Goal: Transaction & Acquisition: Purchase product/service

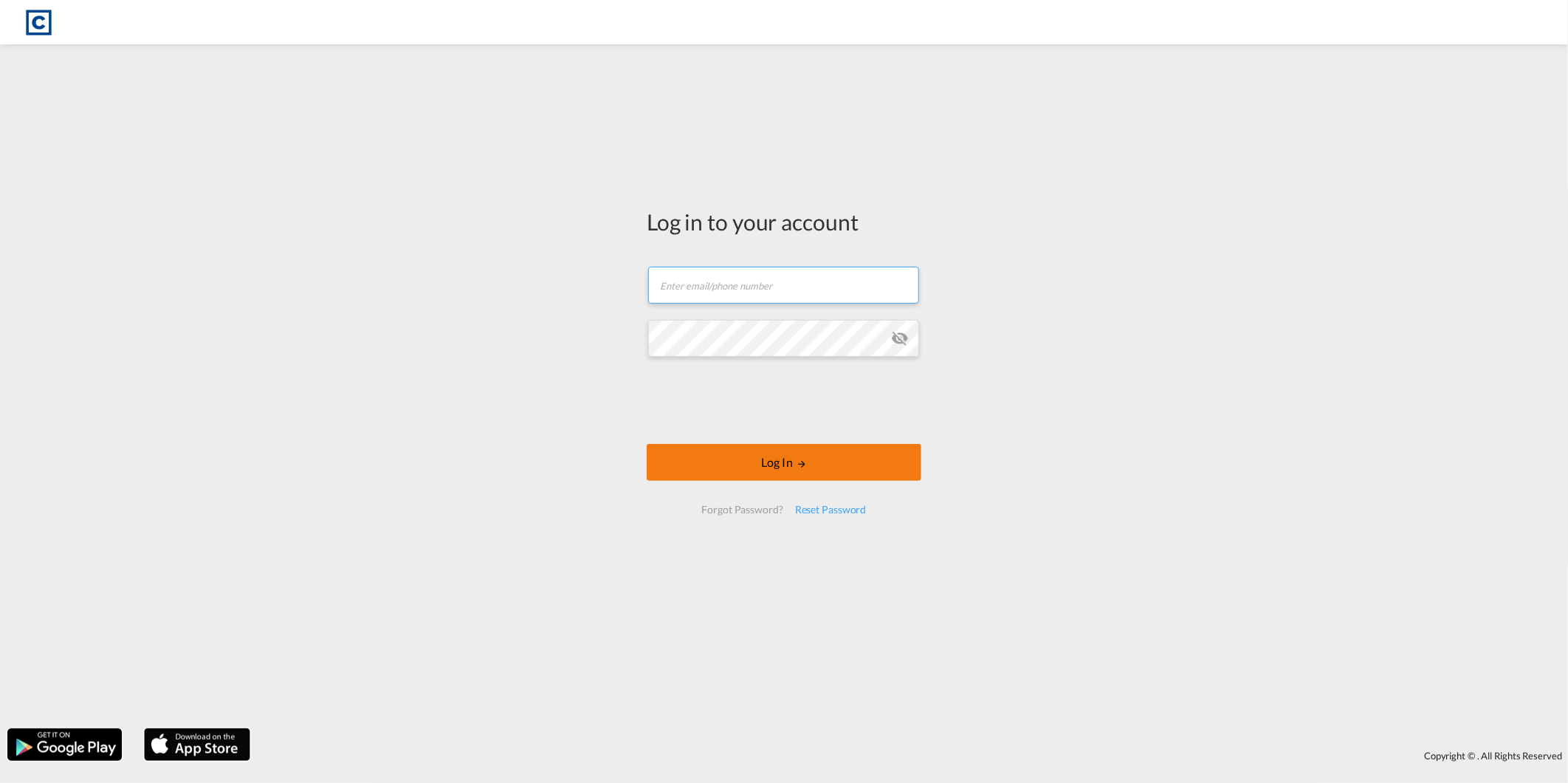
type input "harris.hay@cardinalgl.com"
click at [751, 461] on button "Log In" at bounding box center [784, 462] width 274 height 37
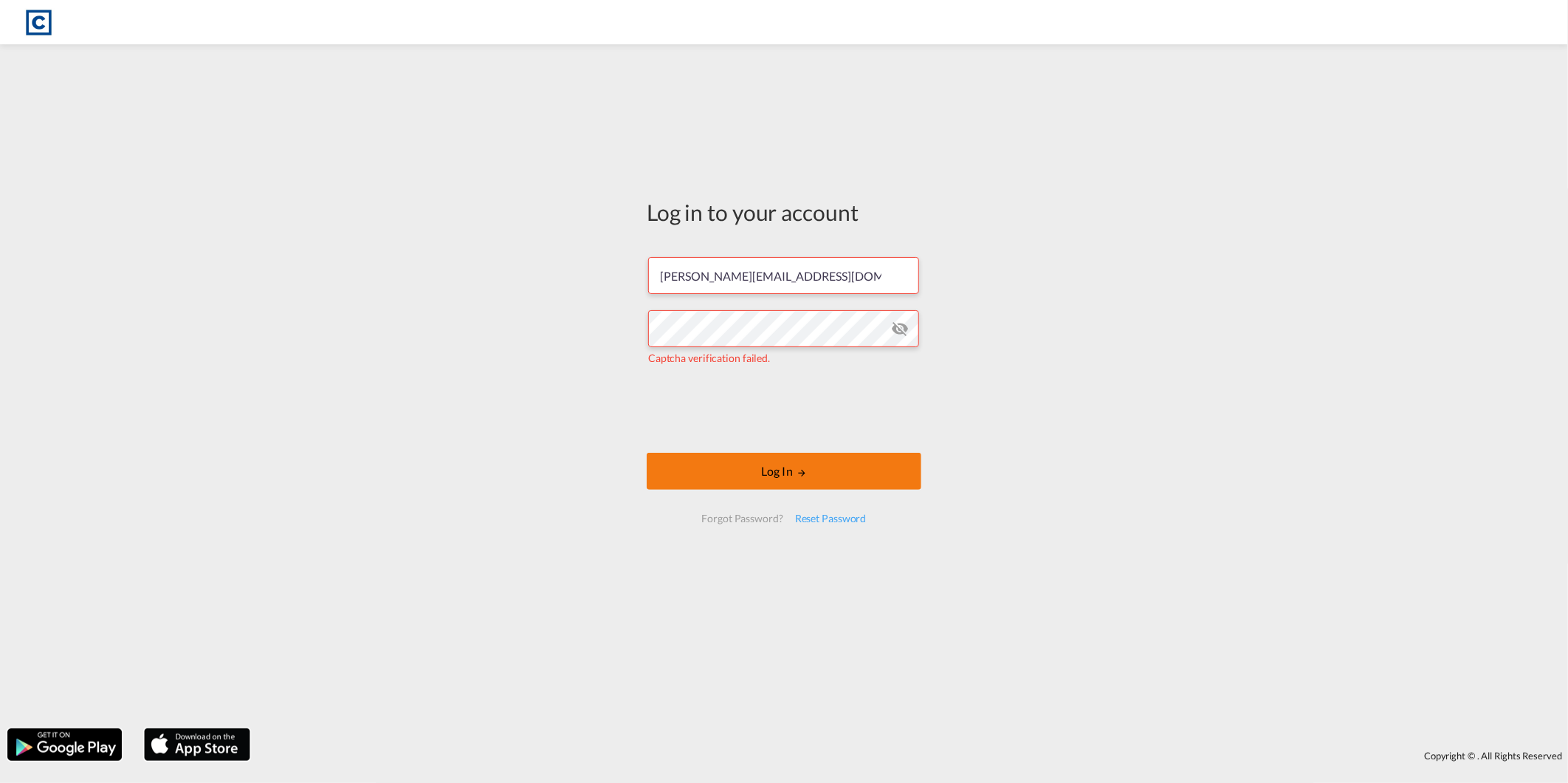
click at [712, 458] on button "Log In" at bounding box center [784, 470] width 274 height 37
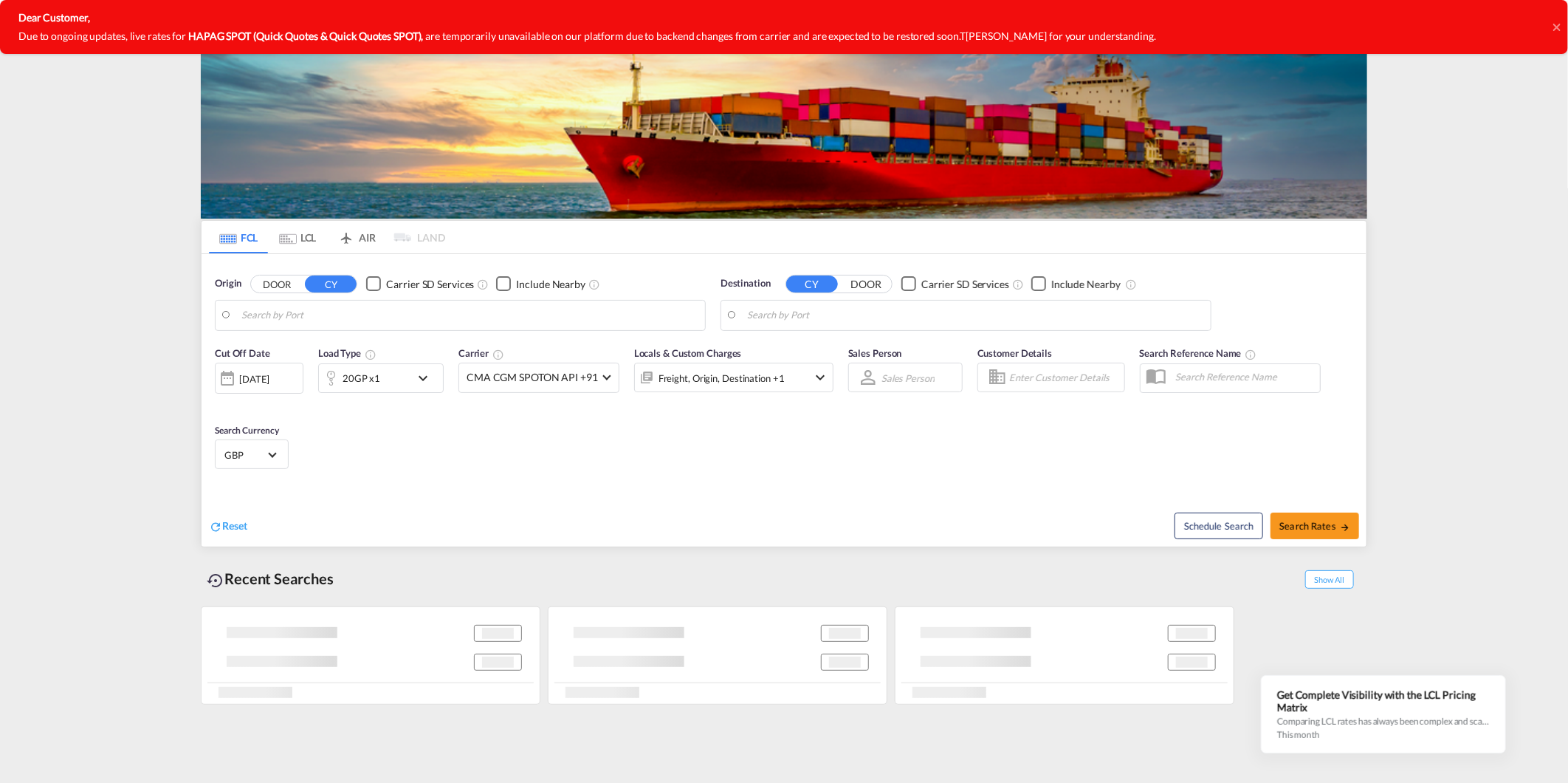
type input "GB-NG16, Broxtowe"
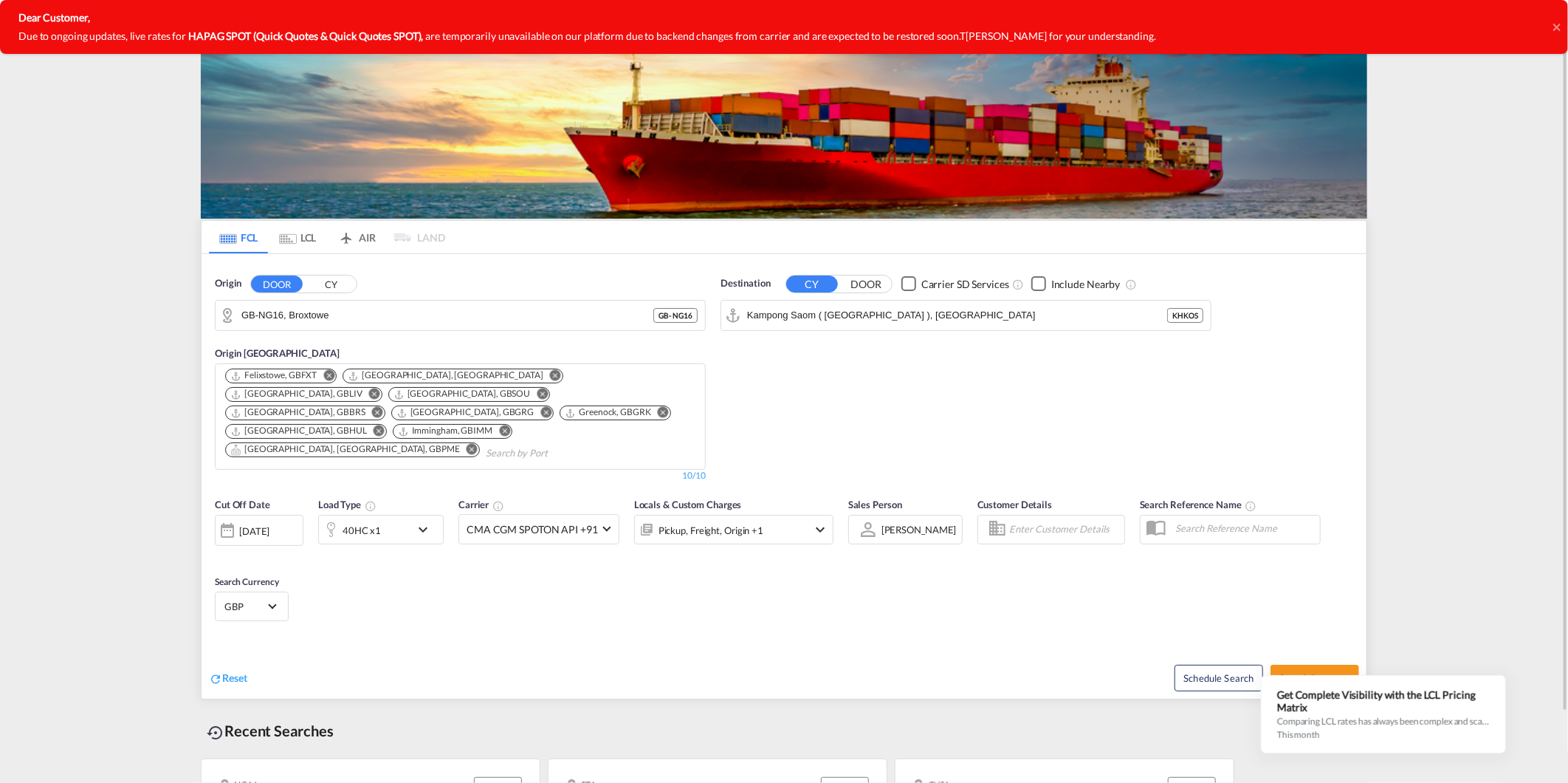
click at [450, 317] on input "GB-NG16, Broxtowe" at bounding box center [447, 315] width 412 height 22
click at [450, 317] on input "GB-NG16, Broxtowe" at bounding box center [469, 315] width 456 height 22
click at [395, 528] on div "Cut Off Date 12 Sep 2025 12/09/2025 Load Type 40HC x1 Carrier CMA CGM SPOTON AP…" at bounding box center [524, 528] width 618 height 62
click at [399, 519] on div "40HC x1" at bounding box center [365, 529] width 92 height 30
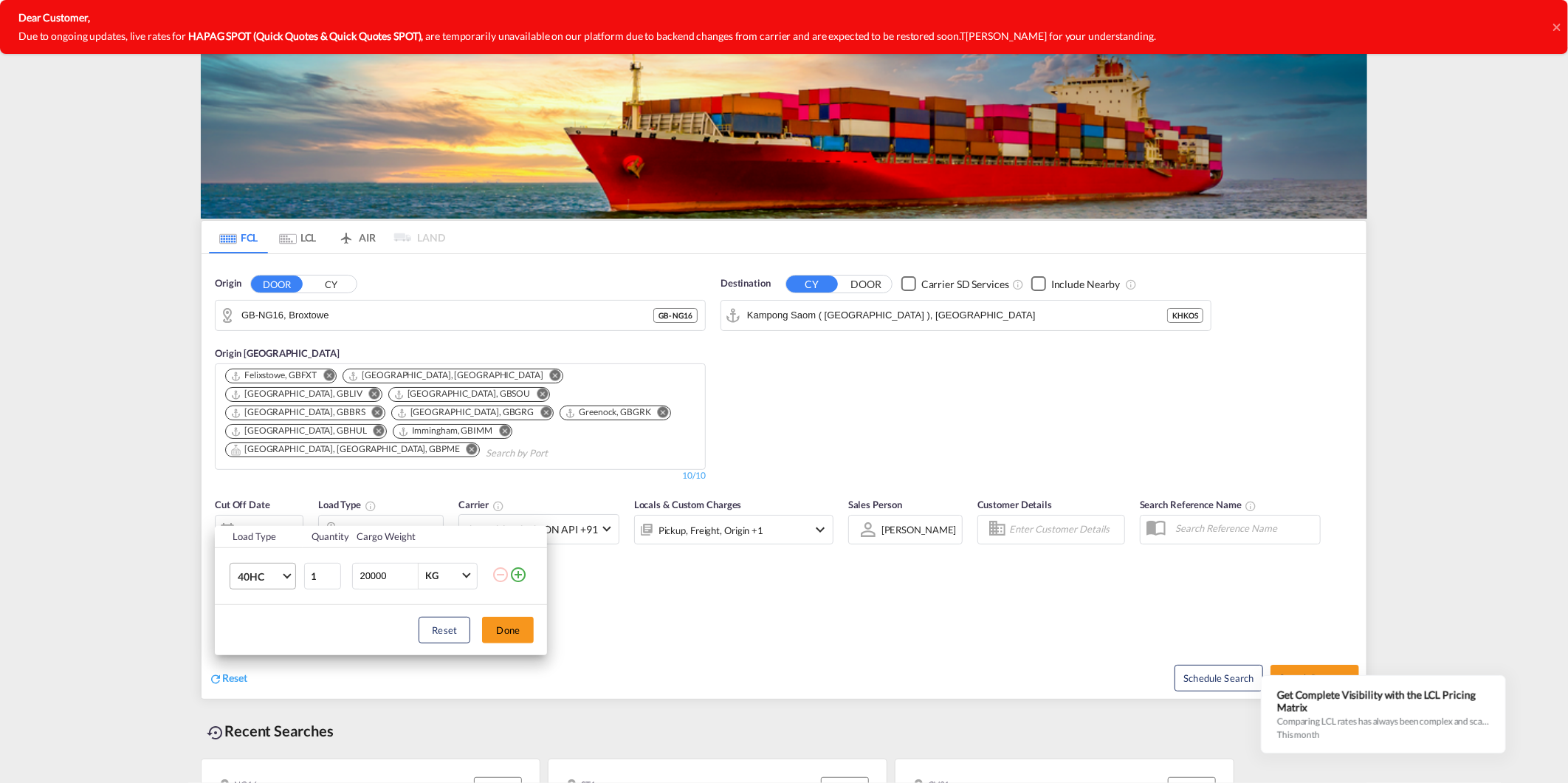
click at [242, 583] on md-select-value "40HC" at bounding box center [266, 576] width 59 height 25
click at [279, 513] on md-option "20GP" at bounding box center [275, 505] width 100 height 35
click at [498, 622] on button "Done" at bounding box center [507, 630] width 52 height 27
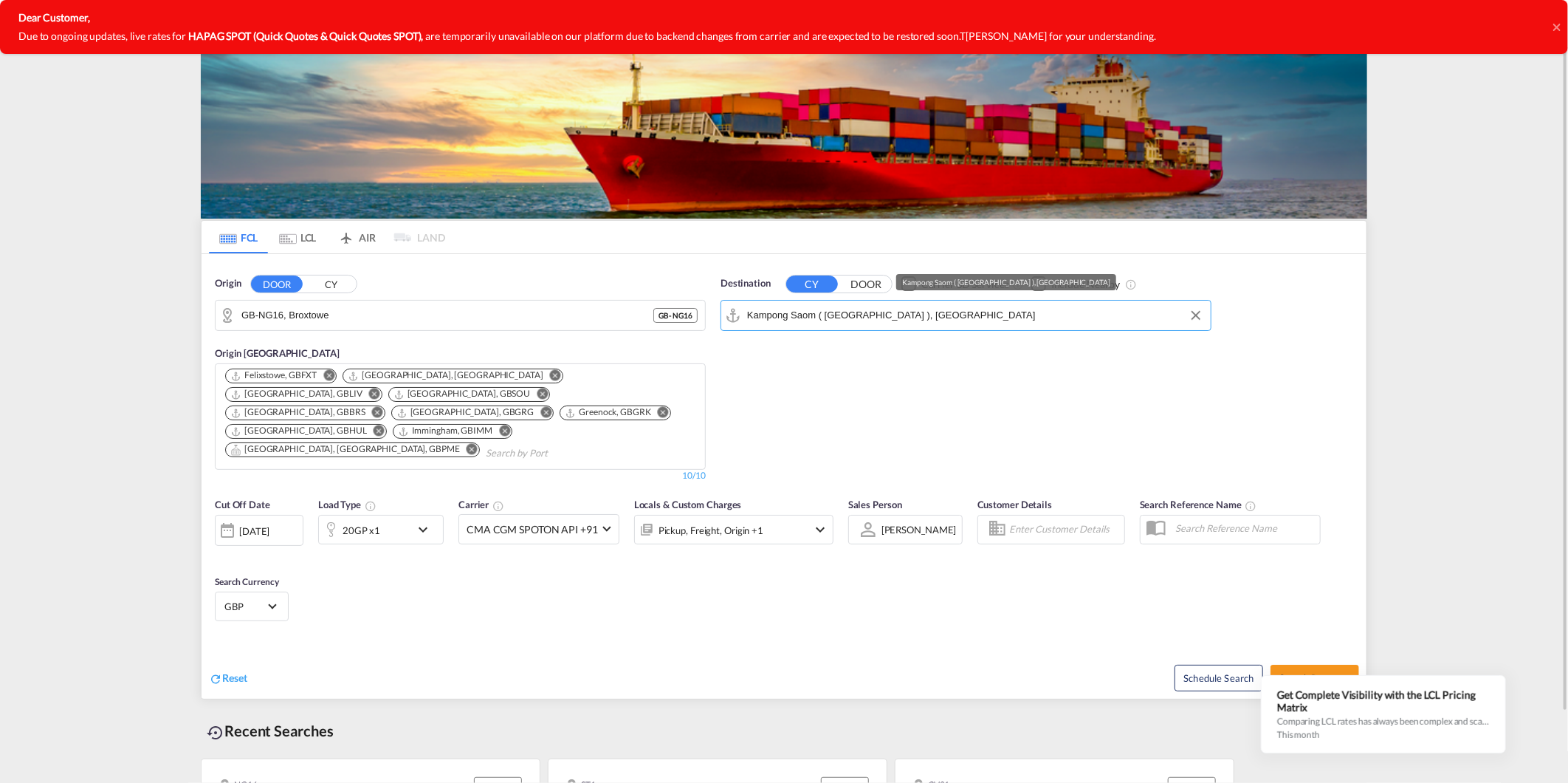
click at [975, 326] on md-autocomplete-wrap "Kampong Saom ( Sihanoukville ), KHKOS" at bounding box center [975, 318] width 456 height 30
click at [972, 325] on input "Kampong Saom ( Sihanoukville ), KHKOS" at bounding box center [975, 315] width 456 height 22
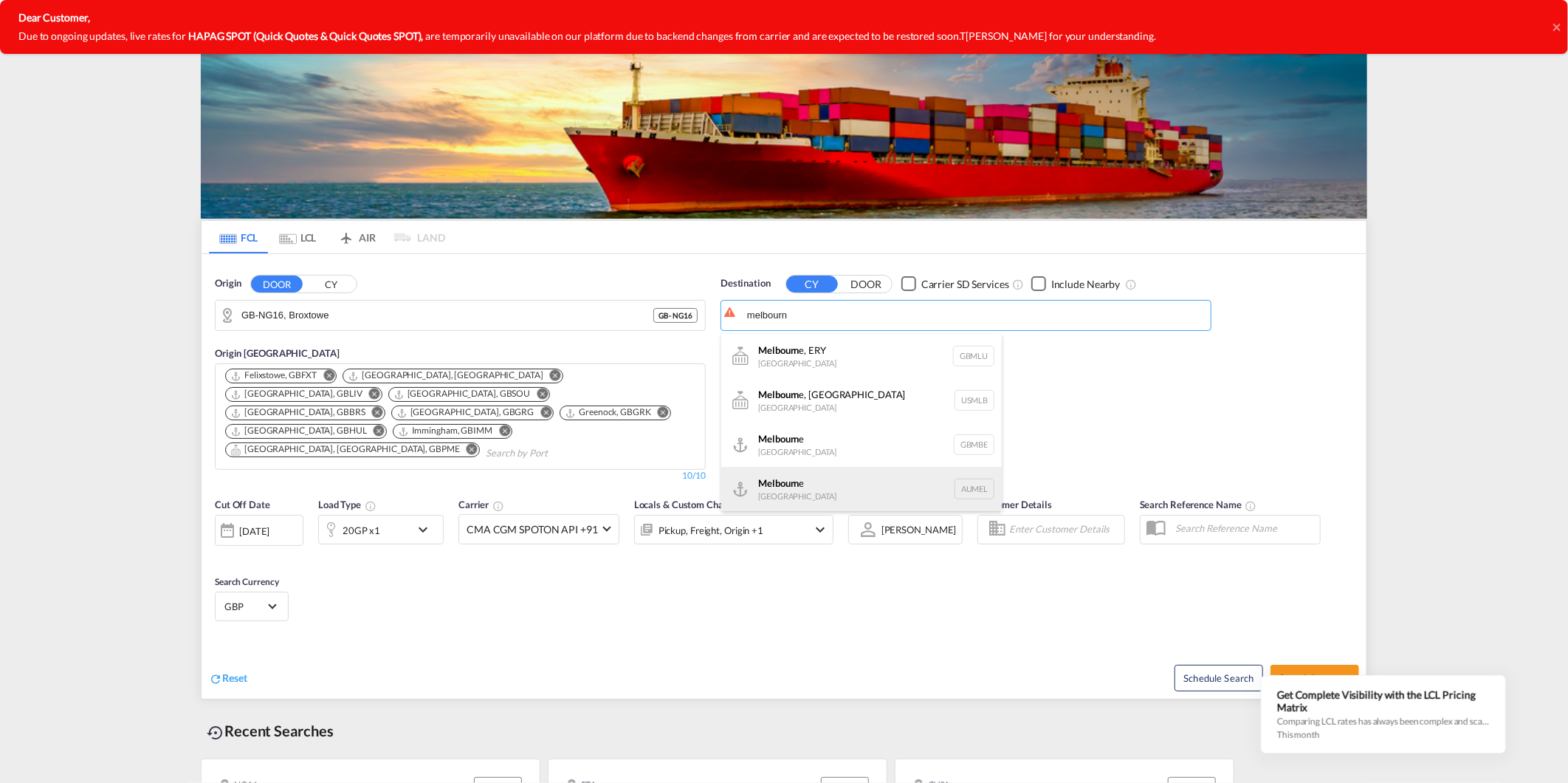
click at [803, 480] on div "Melbourn e Australia AUMEL" at bounding box center [862, 489] width 281 height 44
type input "[GEOGRAPHIC_DATA], [GEOGRAPHIC_DATA]"
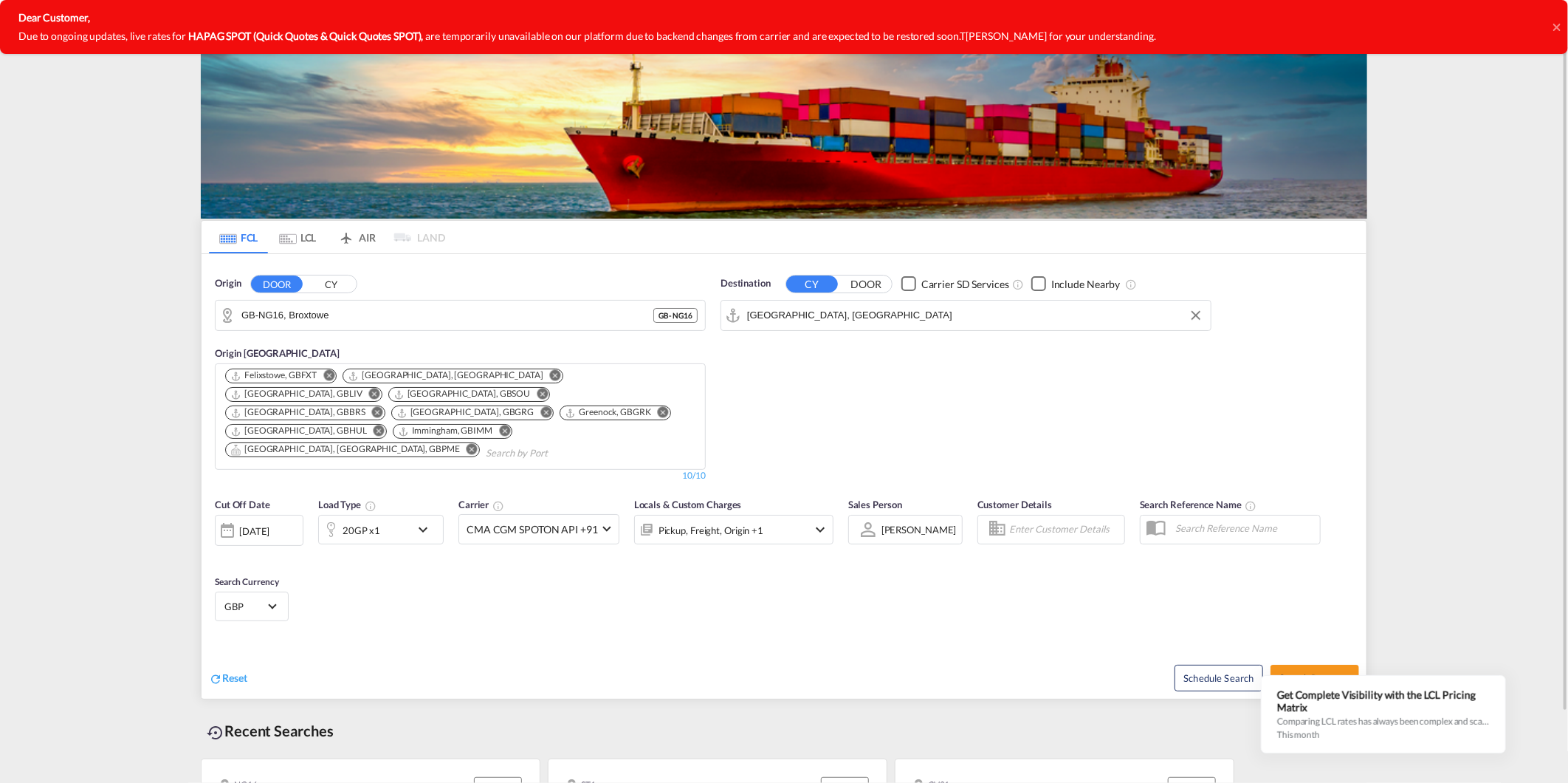
click at [845, 607] on div "Cut Off Date 12 Sep 2025 12/09/2025 Load Type 20GP x1 Carrier CMA CGM SPOTON AP…" at bounding box center [784, 561] width 1165 height 144
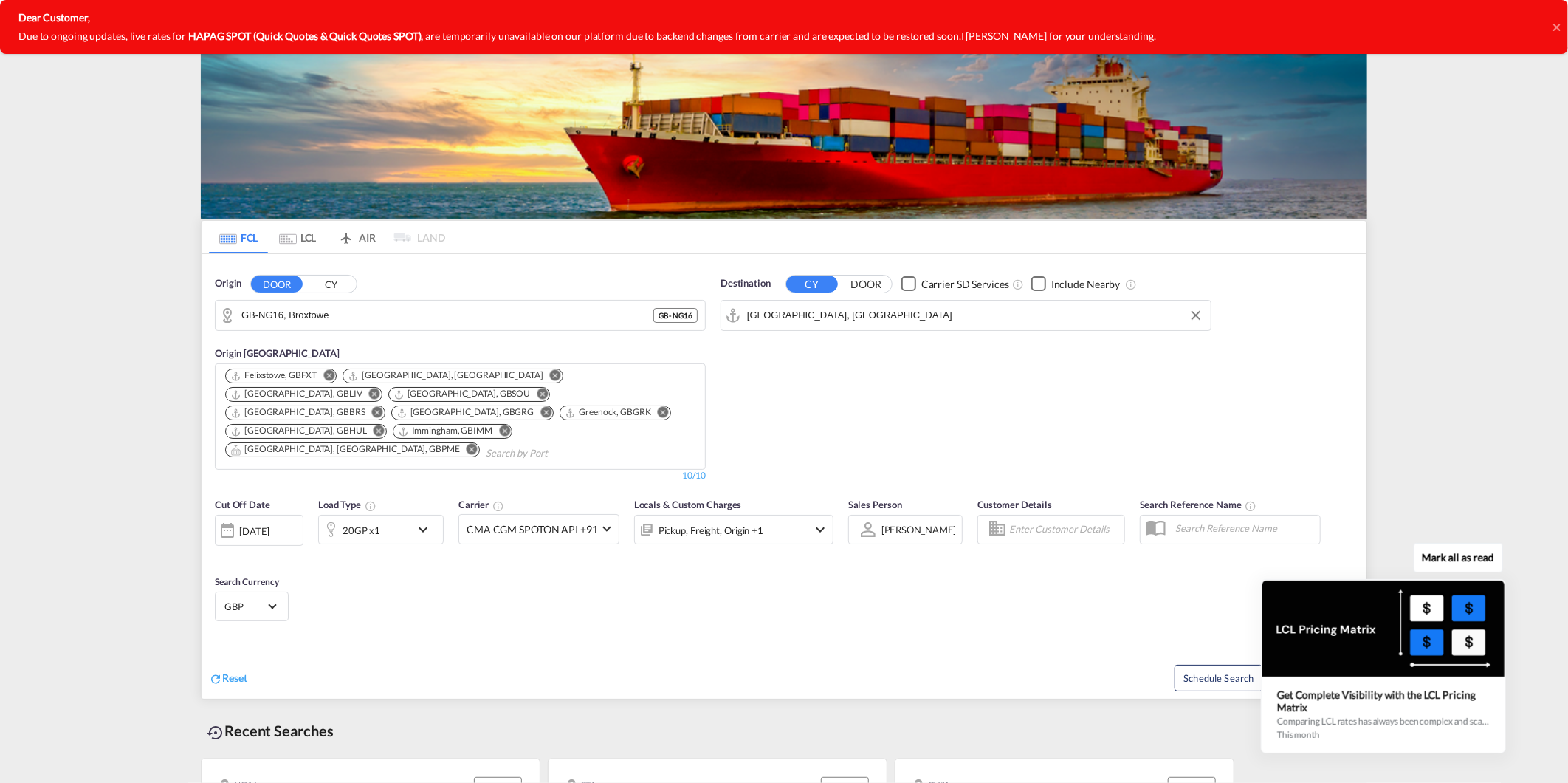
click at [1294, 670] on div at bounding box center [1383, 628] width 242 height 96
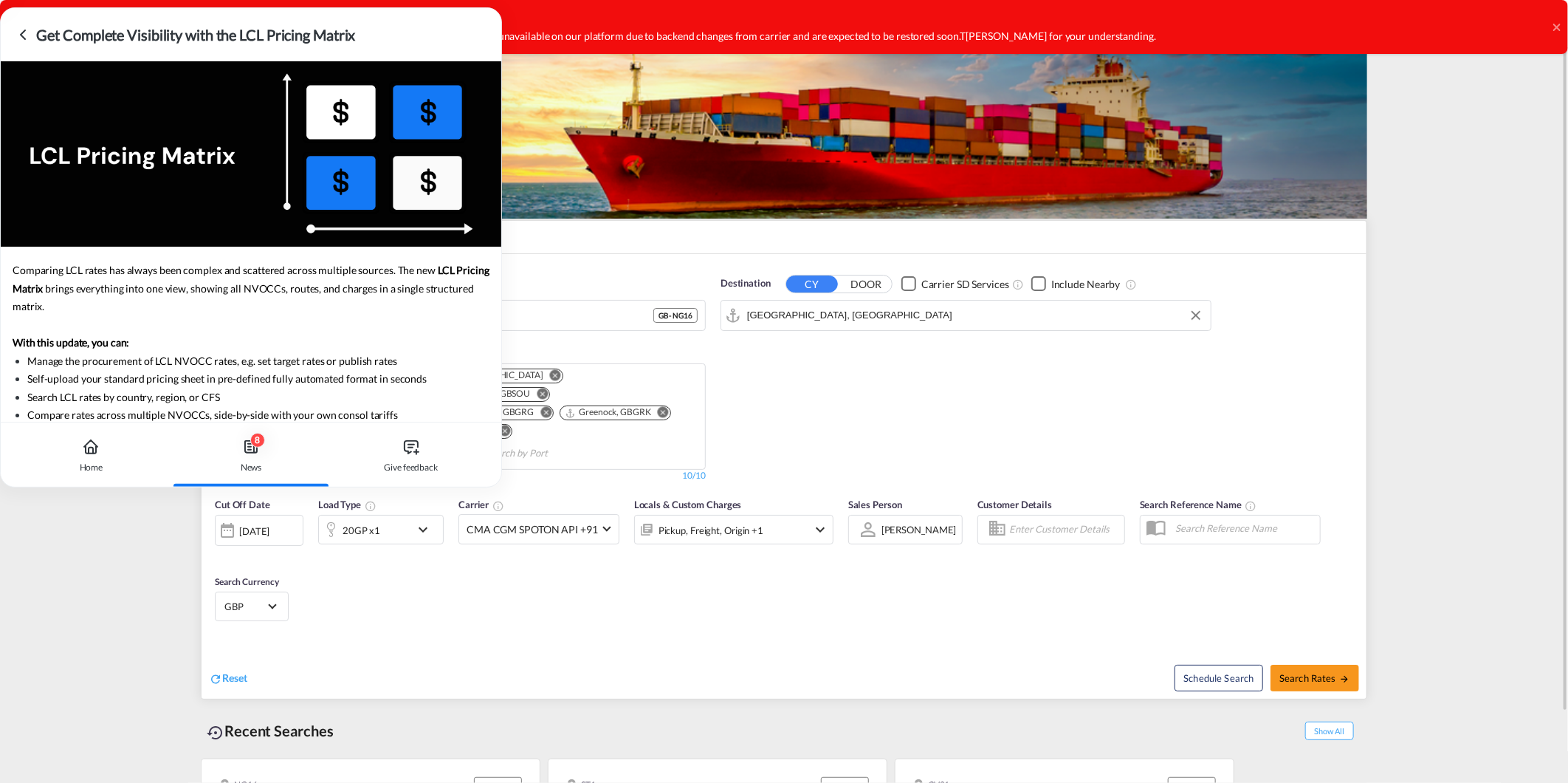
click at [913, 388] on div "Destination CY DOOR Carrier SD Services Include Nearby Melbourne, AUMEL" at bounding box center [965, 379] width 505 height 221
click at [31, 26] on icon at bounding box center [23, 34] width 18 height 18
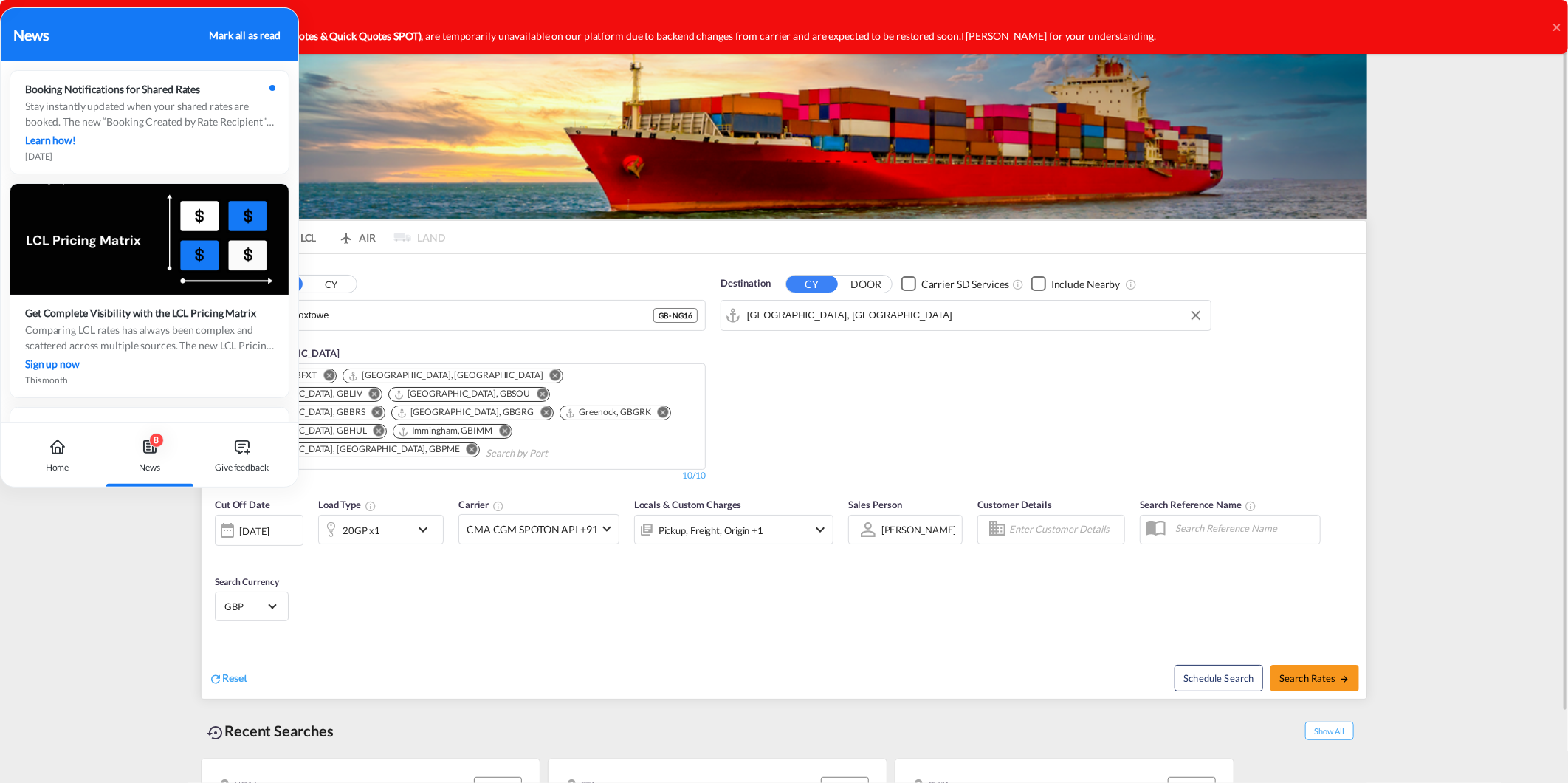
click at [147, 556] on md-content "Analytics Dashboard Rate Search Enquiries Quotes Bookings New Quote Bookings" at bounding box center [784, 391] width 1568 height 783
click at [239, 32] on div "Mark all as read" at bounding box center [245, 35] width 71 height 15
click at [1311, 672] on span "Search Rates" at bounding box center [1315, 678] width 71 height 11
type input "NG16 to AUMEL / 12 Sep 2025"
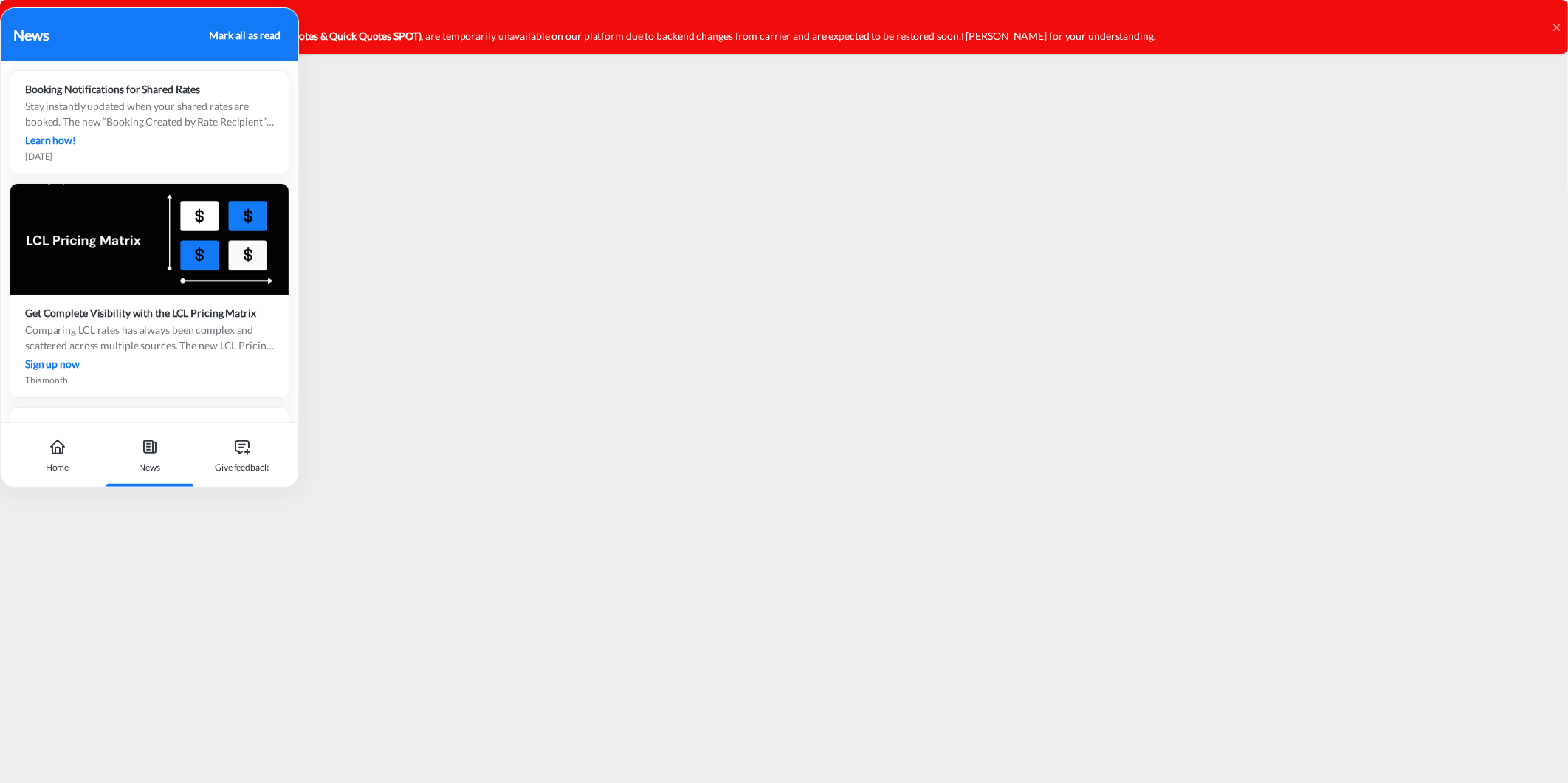
click at [365, 107] on iframe at bounding box center [784, 409] width 1568 height 725
click at [259, 37] on div "Mark all as read" at bounding box center [245, 35] width 71 height 15
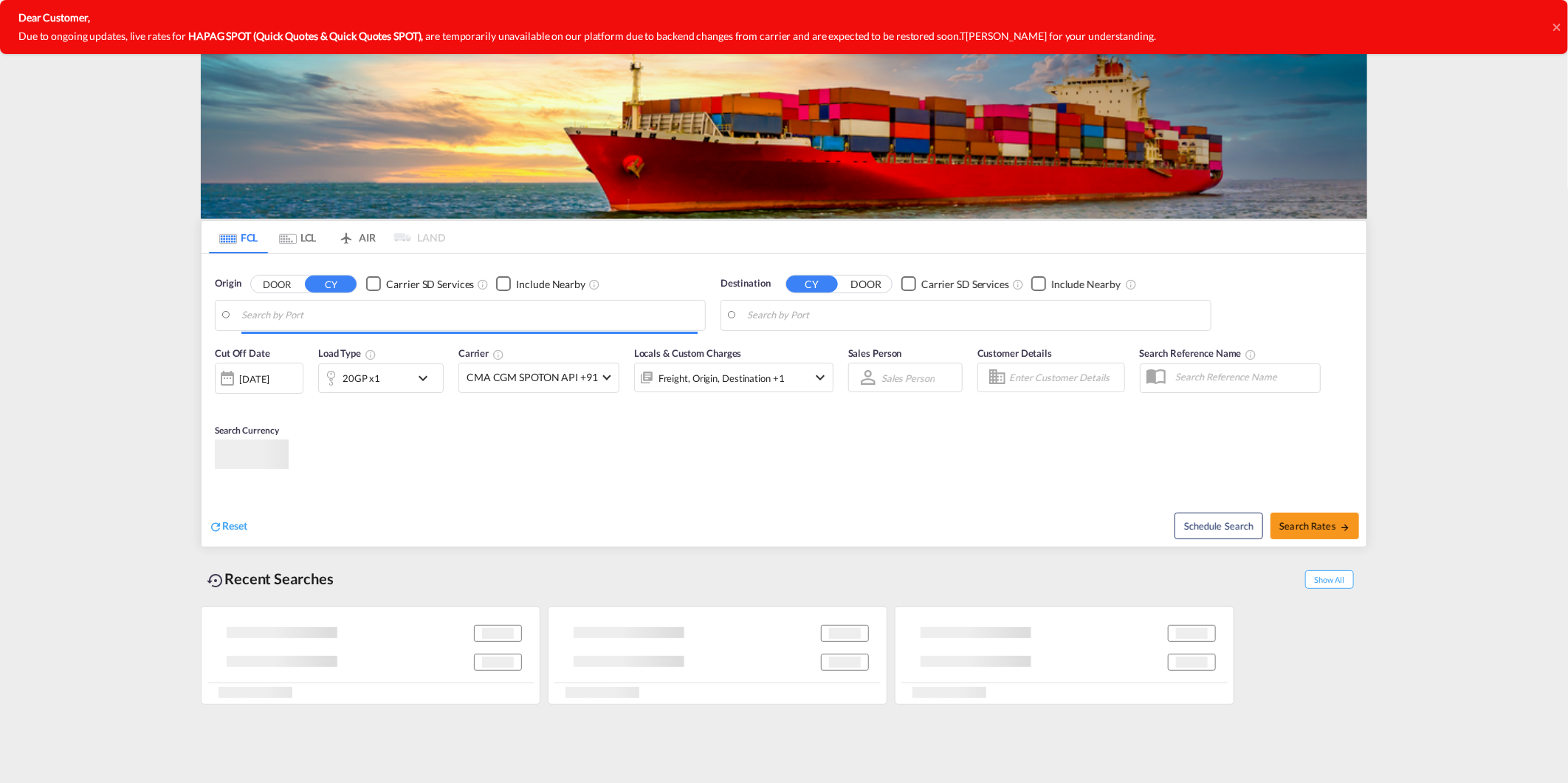
type input "GB-NG16, Broxtowe"
type input "[GEOGRAPHIC_DATA], [GEOGRAPHIC_DATA]"
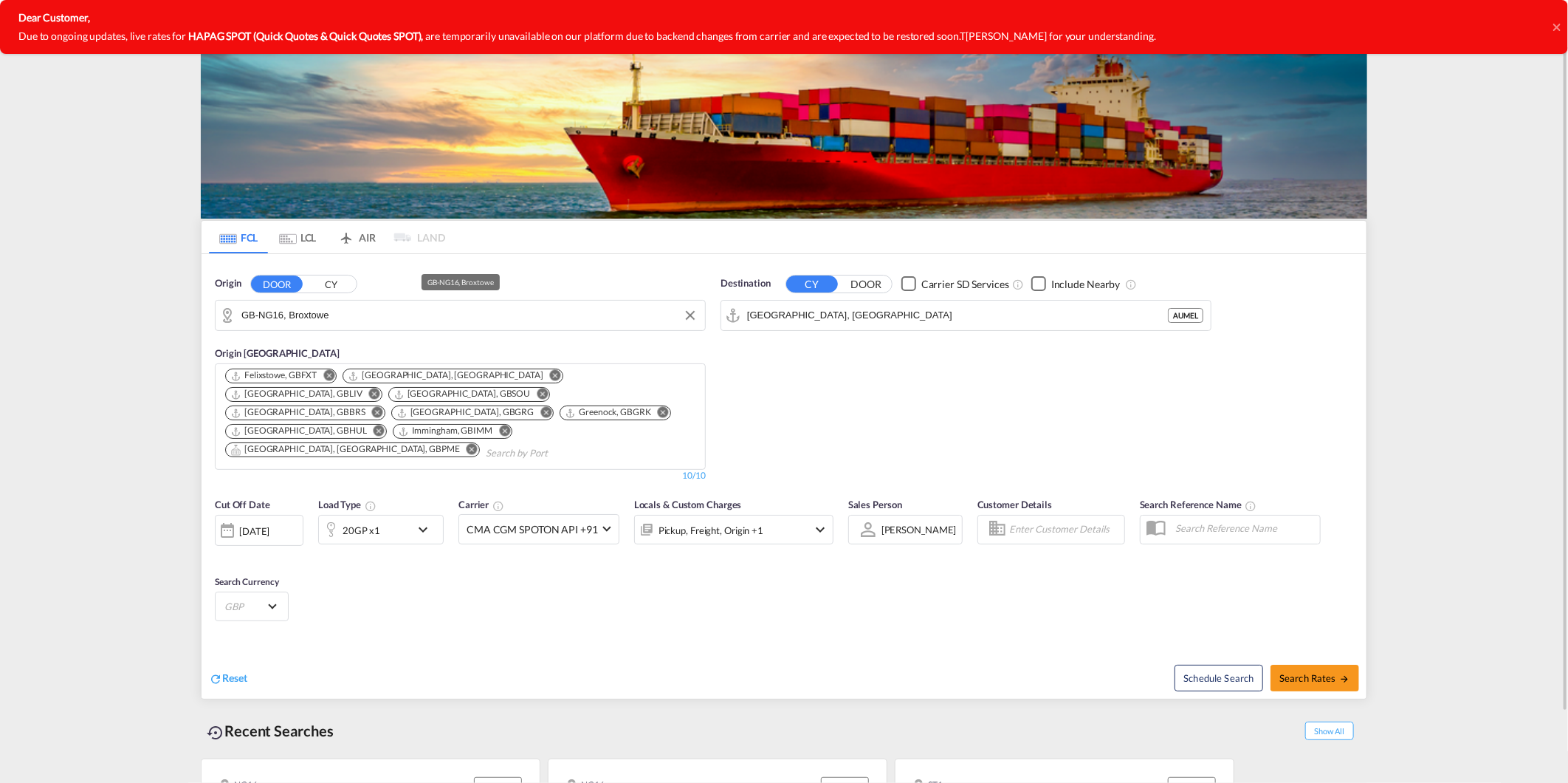
click at [477, 326] on md-autocomplete-wrap "GB-NG16, Broxtowe" at bounding box center [469, 318] width 456 height 30
click at [268, 314] on input "GB-NG16, Broxtowe" at bounding box center [469, 315] width 456 height 22
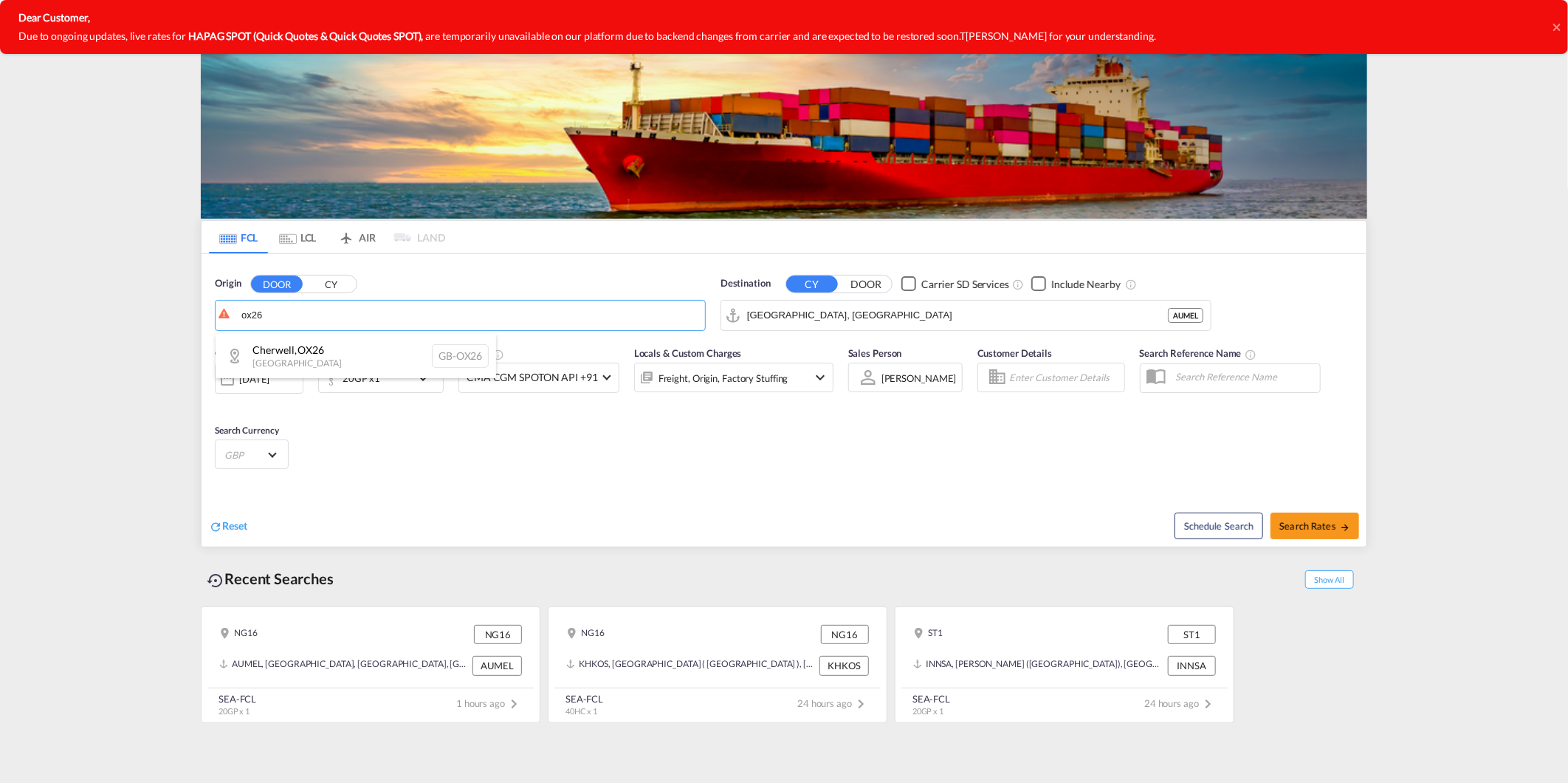
click at [307, 355] on div "[GEOGRAPHIC_DATA] , OX26 [GEOGRAPHIC_DATA] [GEOGRAPHIC_DATA]-OX26" at bounding box center [356, 356] width 281 height 44
type input "GB-OX26, [GEOGRAPHIC_DATA]"
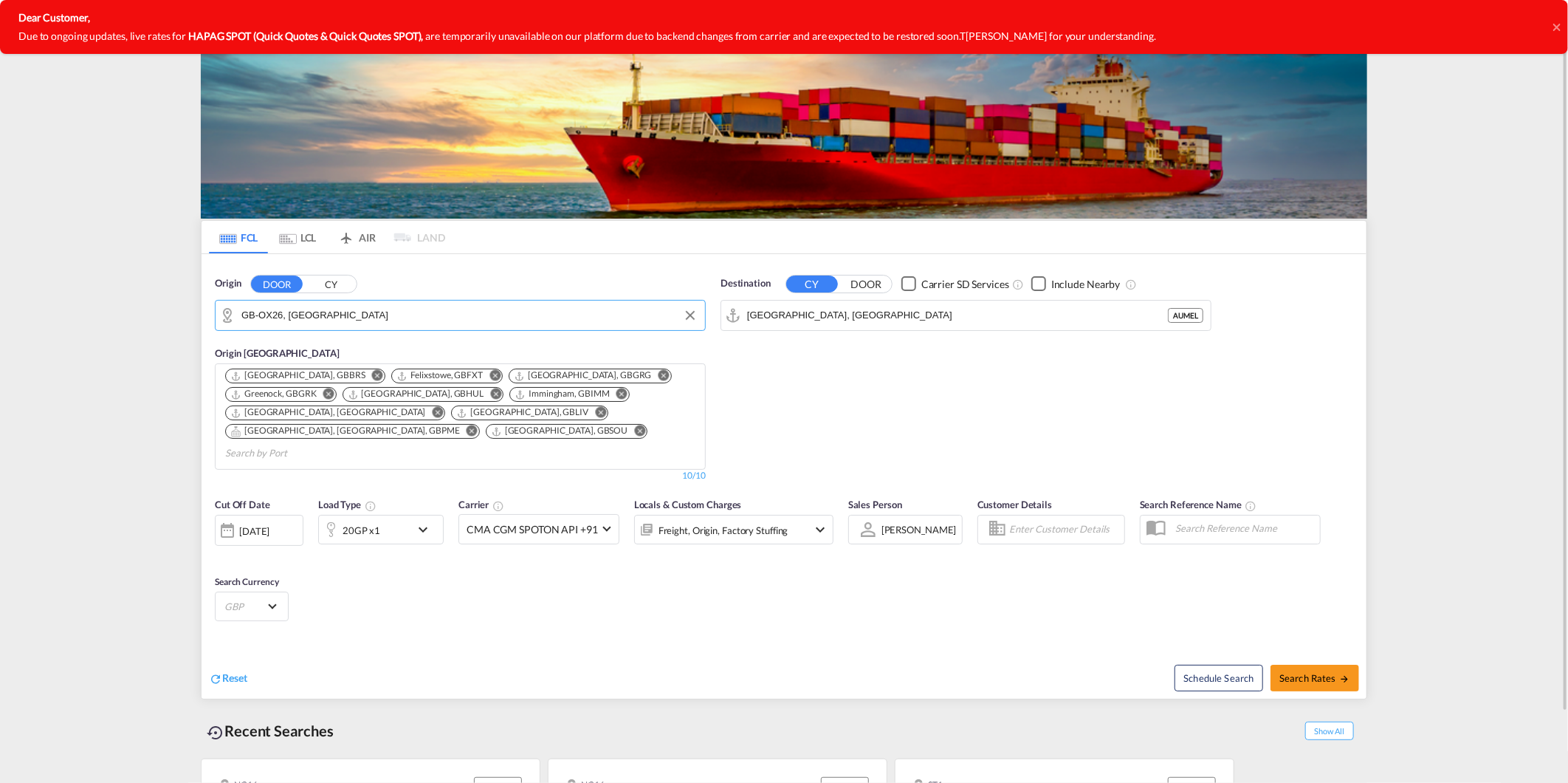
click at [372, 374] on md-icon "Remove" at bounding box center [377, 376] width 11 height 11
click at [610, 372] on md-icon "Remove" at bounding box center [615, 376] width 11 height 11
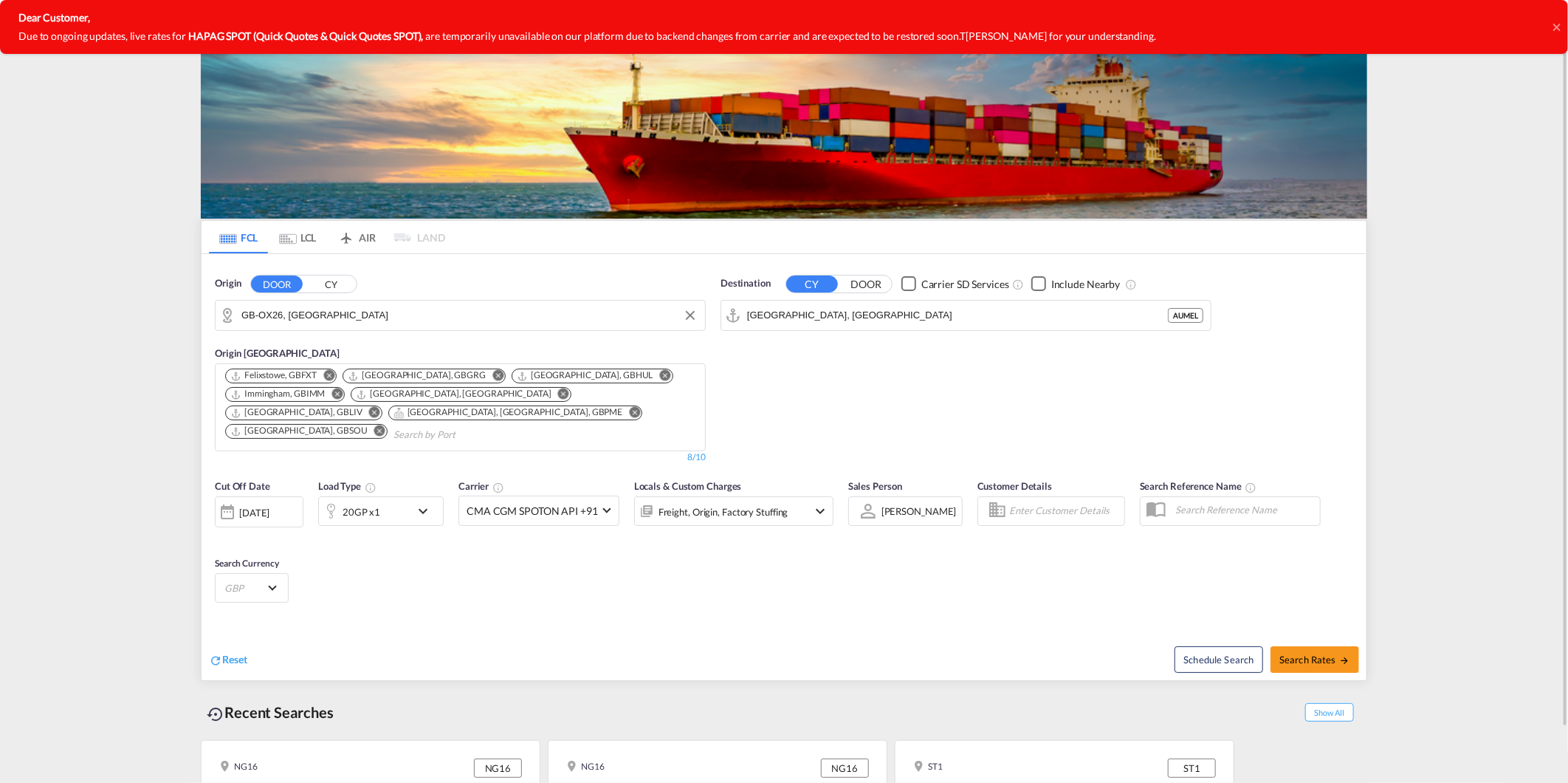
click at [660, 373] on md-icon "Remove" at bounding box center [666, 376] width 11 height 11
click at [492, 375] on md-icon "Remove" at bounding box center [498, 376] width 11 height 11
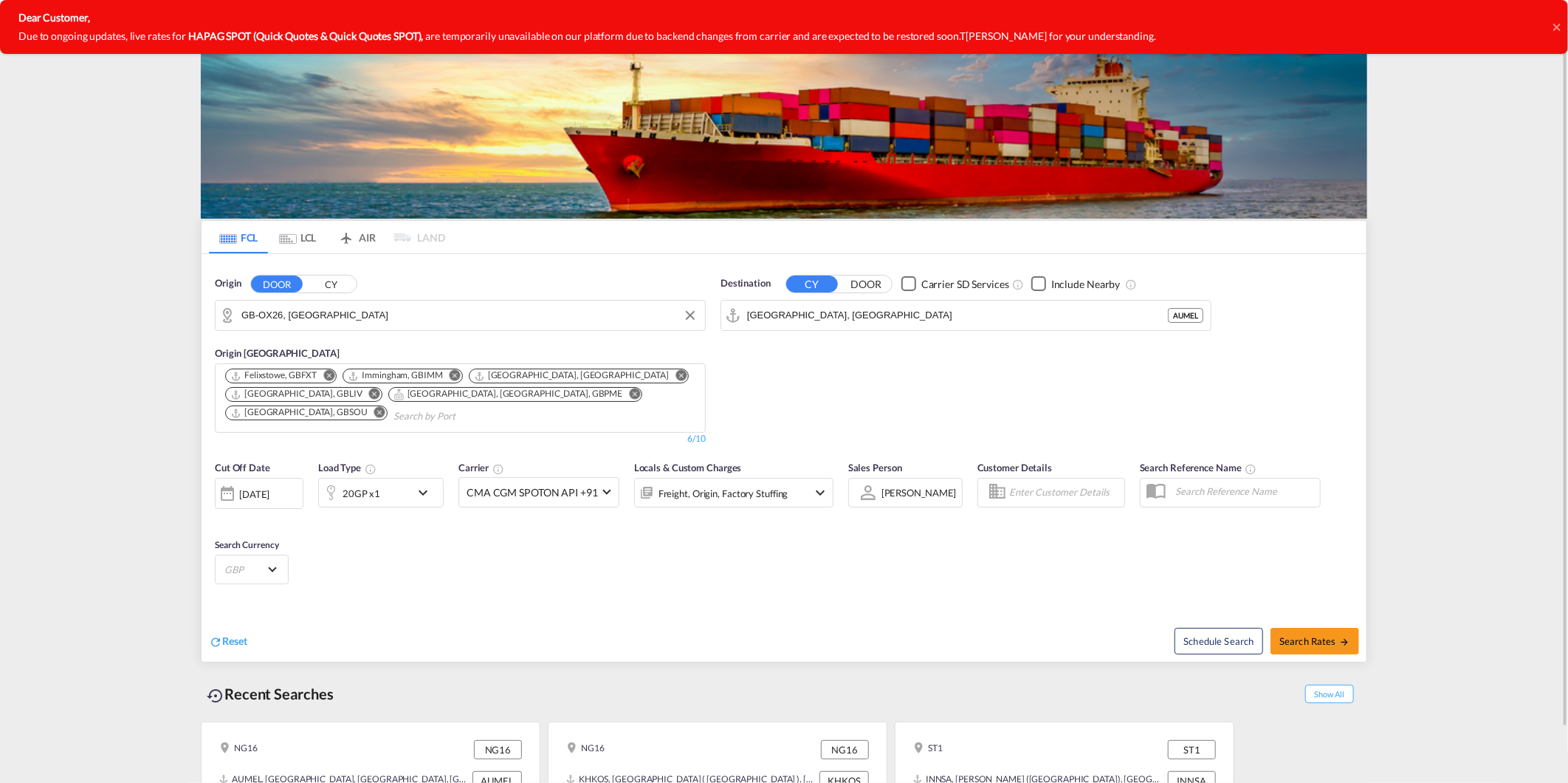
click at [629, 393] on md-icon "Remove" at bounding box center [634, 394] width 11 height 11
click at [452, 375] on md-icon "Remove" at bounding box center [455, 376] width 11 height 11
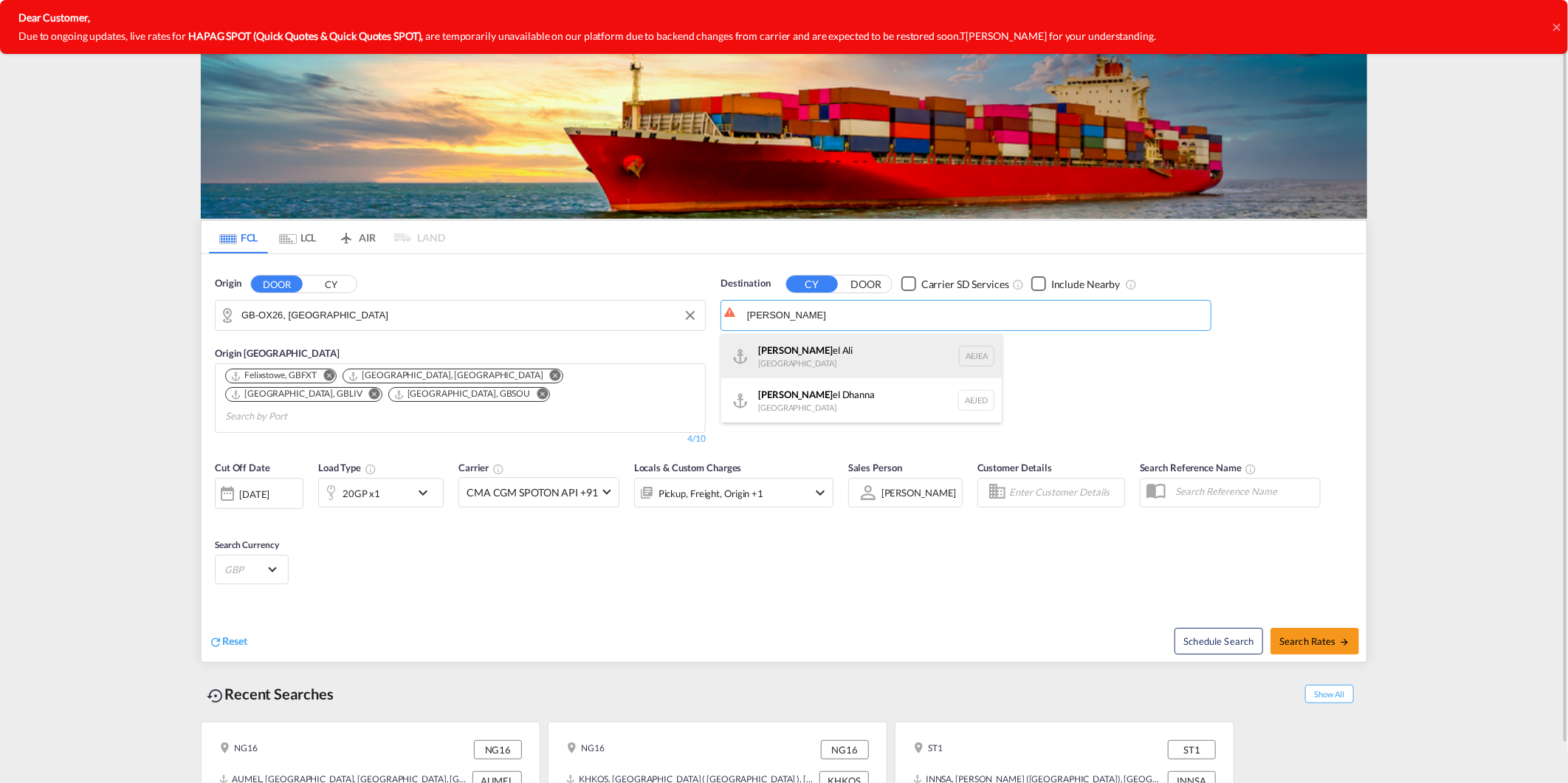
click at [814, 357] on div "[PERSON_NAME] el Ali [GEOGRAPHIC_DATA] [GEOGRAPHIC_DATA]" at bounding box center [862, 356] width 281 height 44
type input "[GEOGRAPHIC_DATA], [GEOGRAPHIC_DATA]"
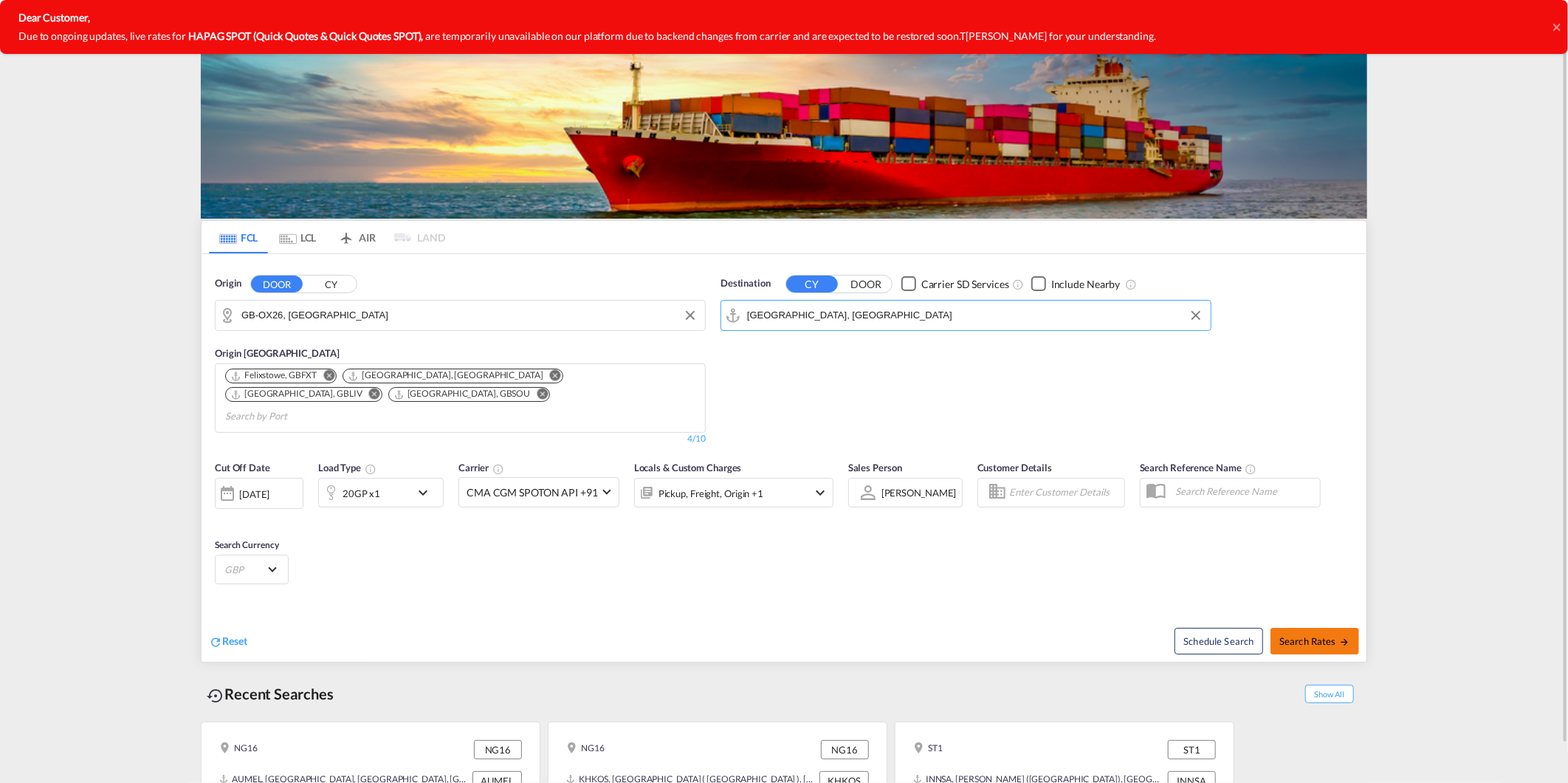
click at [1312, 630] on button "Search Rates" at bounding box center [1314, 642] width 89 height 27
type input "OX26 to AEJEA / [DATE]"
